Goal: Communication & Community: Share content

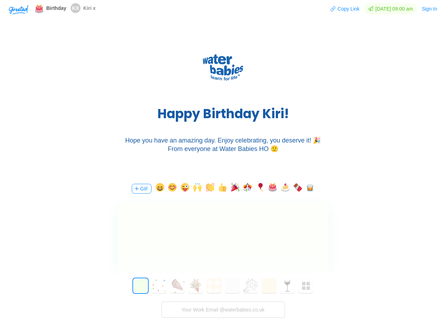
drag, startPoint x: 0, startPoint y: 0, endPoint x: 230, endPoint y: 177, distance: 290.5
click at [230, 177] on div "GIF 0 1 2 3 4 5 6 7 8 9 10 11 12 13 14 15 16 17 18 19 20 21 22 23 24 25 26 27 2…" at bounding box center [223, 275] width 212 height 202
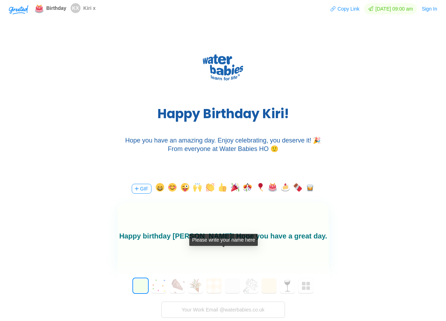
click at [257, 253] on input "text" at bounding box center [223, 257] width 158 height 14
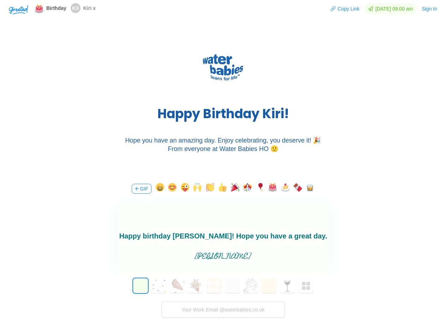
scroll to position [71, 0]
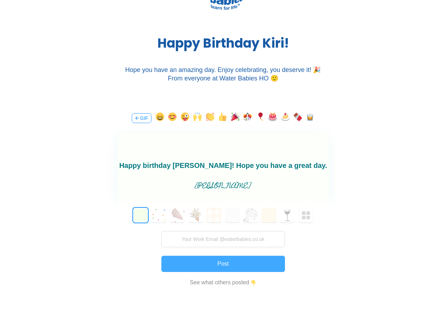
type input "[PERSON_NAME]"
click at [237, 262] on button "Post" at bounding box center [223, 264] width 124 height 16
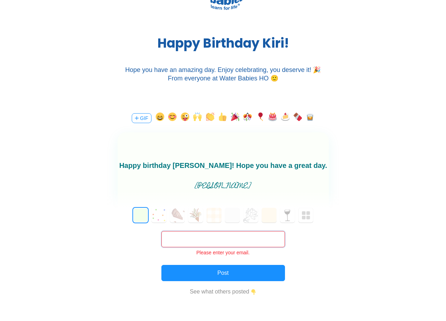
click at [263, 243] on input "text" at bounding box center [223, 239] width 124 height 16
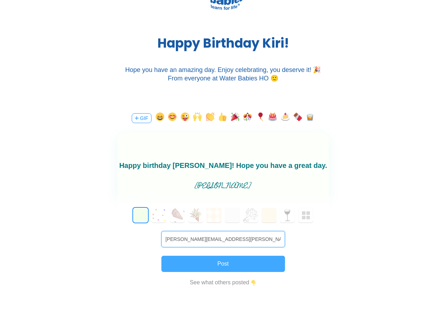
type input "[PERSON_NAME][EMAIL_ADDRESS][PERSON_NAME][DOMAIN_NAME]"
click at [255, 260] on button "Post" at bounding box center [223, 264] width 124 height 16
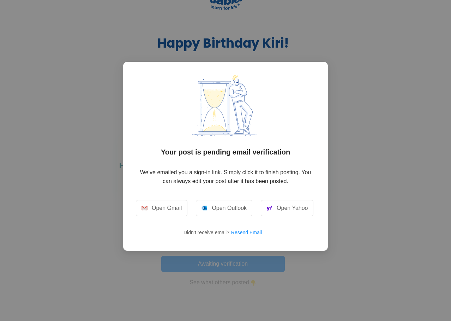
click at [373, 42] on div "Your post is pending email verification We’ve emailed you a sign-in link. Simpl…" at bounding box center [225, 160] width 451 height 321
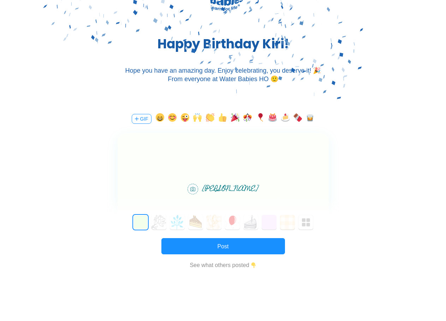
scroll to position [0, 0]
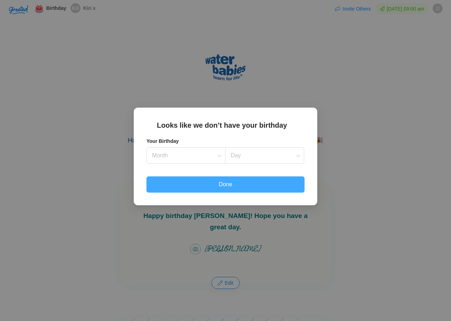
click at [188, 190] on button "Done" at bounding box center [225, 184] width 158 height 16
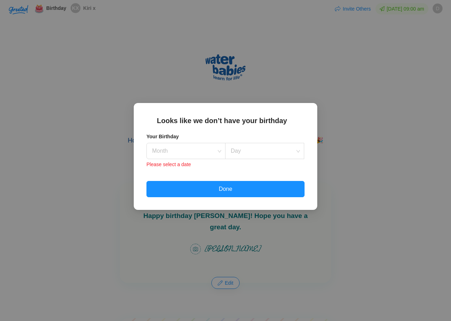
click at [397, 89] on div "Looks like we don’t have your birthday Your Birthday Month Day Please select a …" at bounding box center [225, 160] width 451 height 321
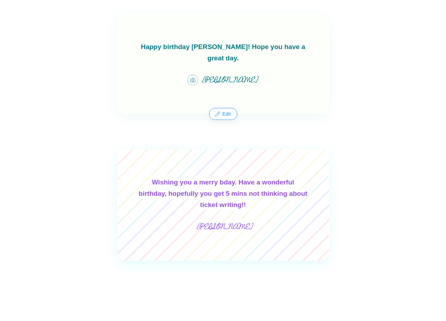
scroll to position [101, 0]
